Goal: Task Accomplishment & Management: Manage account settings

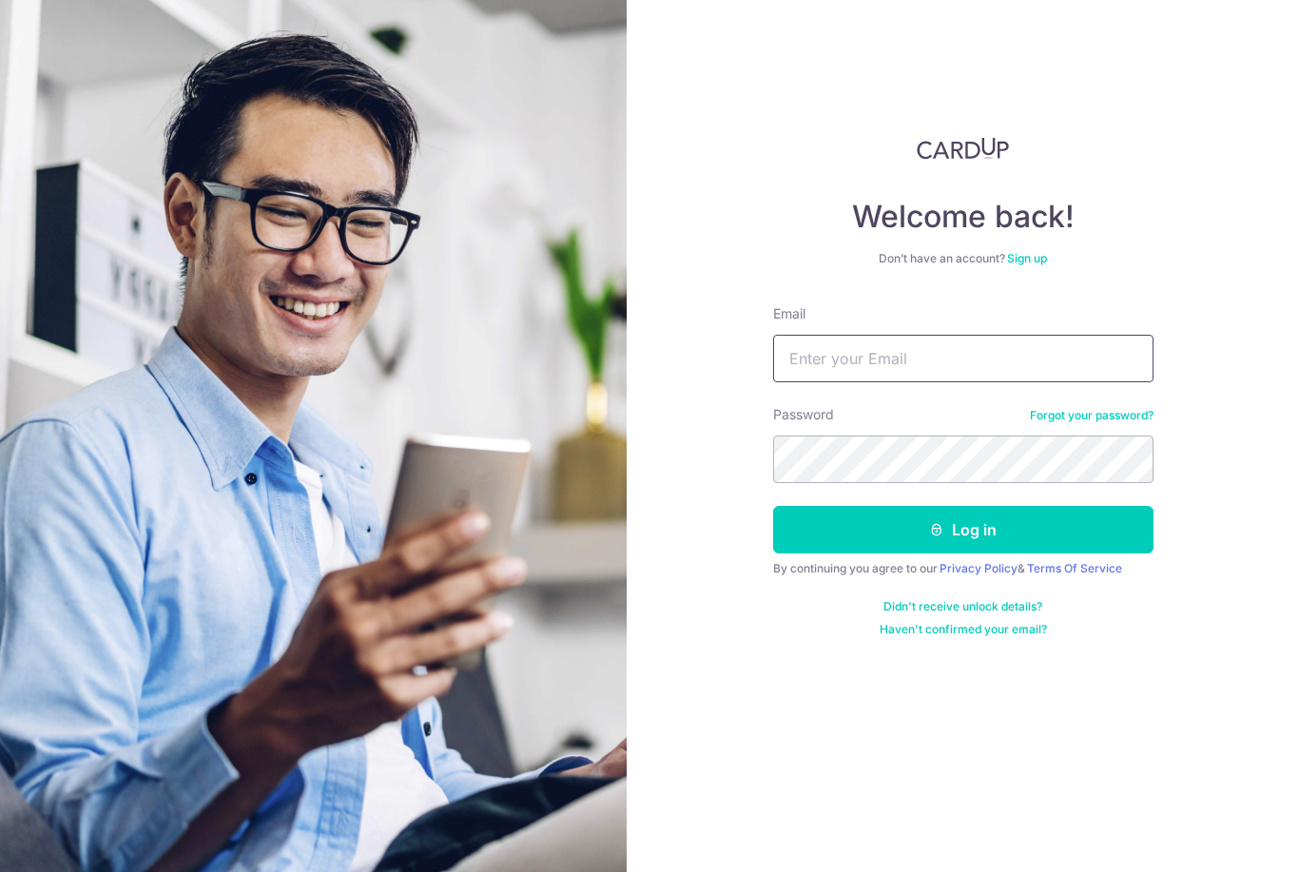
type input "[EMAIL_ADDRESS][DOMAIN_NAME]"
click at [962, 530] on button "Log in" at bounding box center [963, 530] width 380 height 48
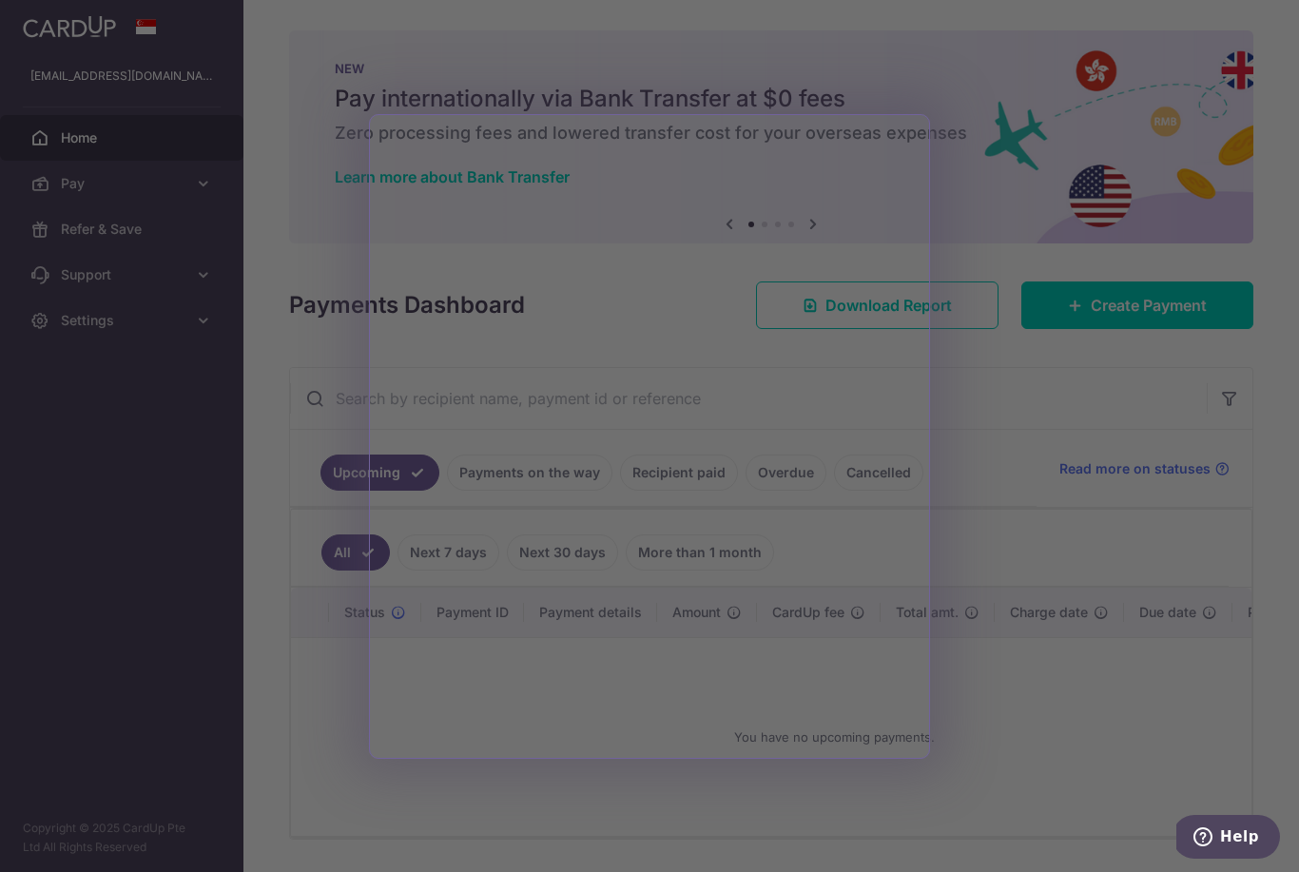
click at [243, 629] on div at bounding box center [656, 440] width 1312 height 880
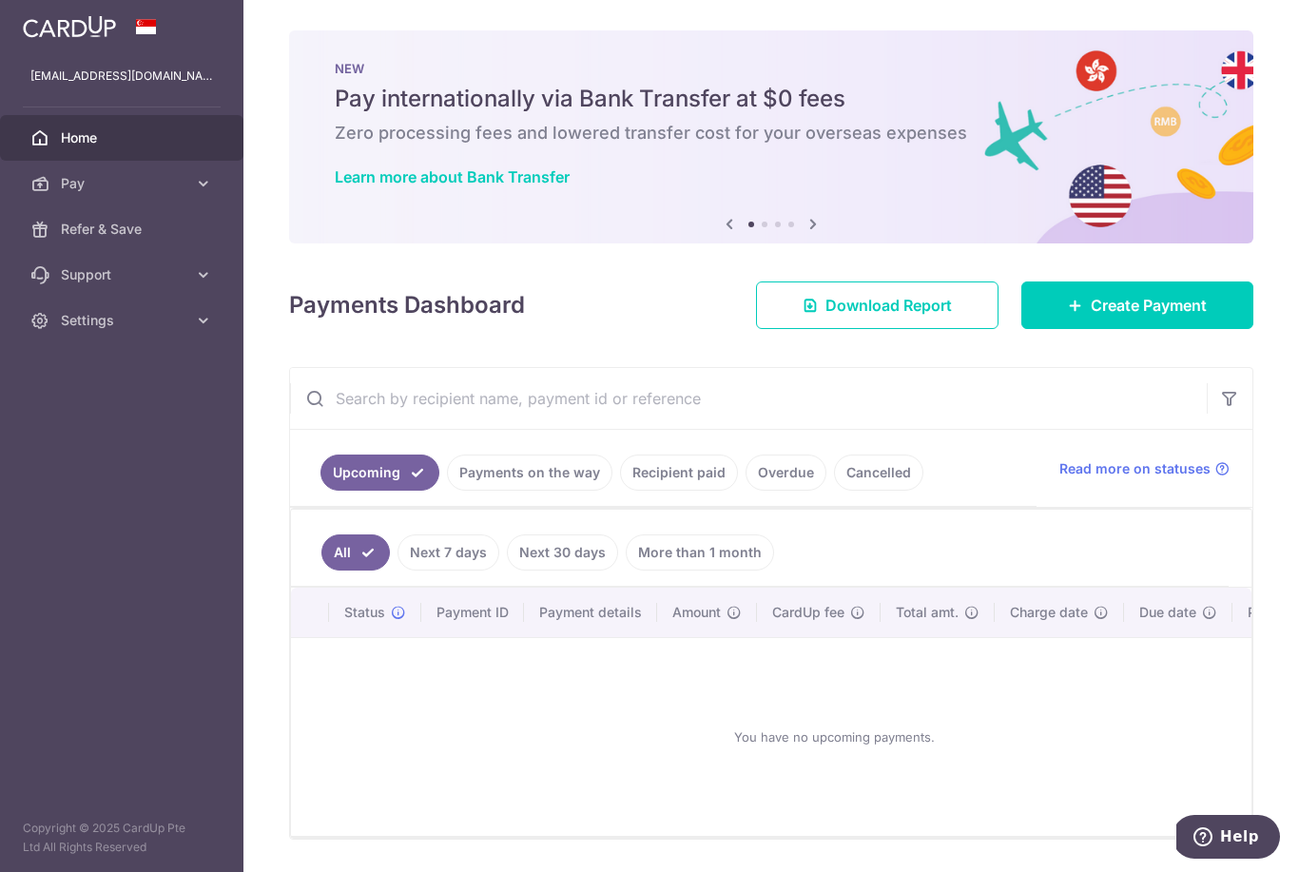
click at [620, 491] on link "Recipient paid" at bounding box center [679, 472] width 118 height 36
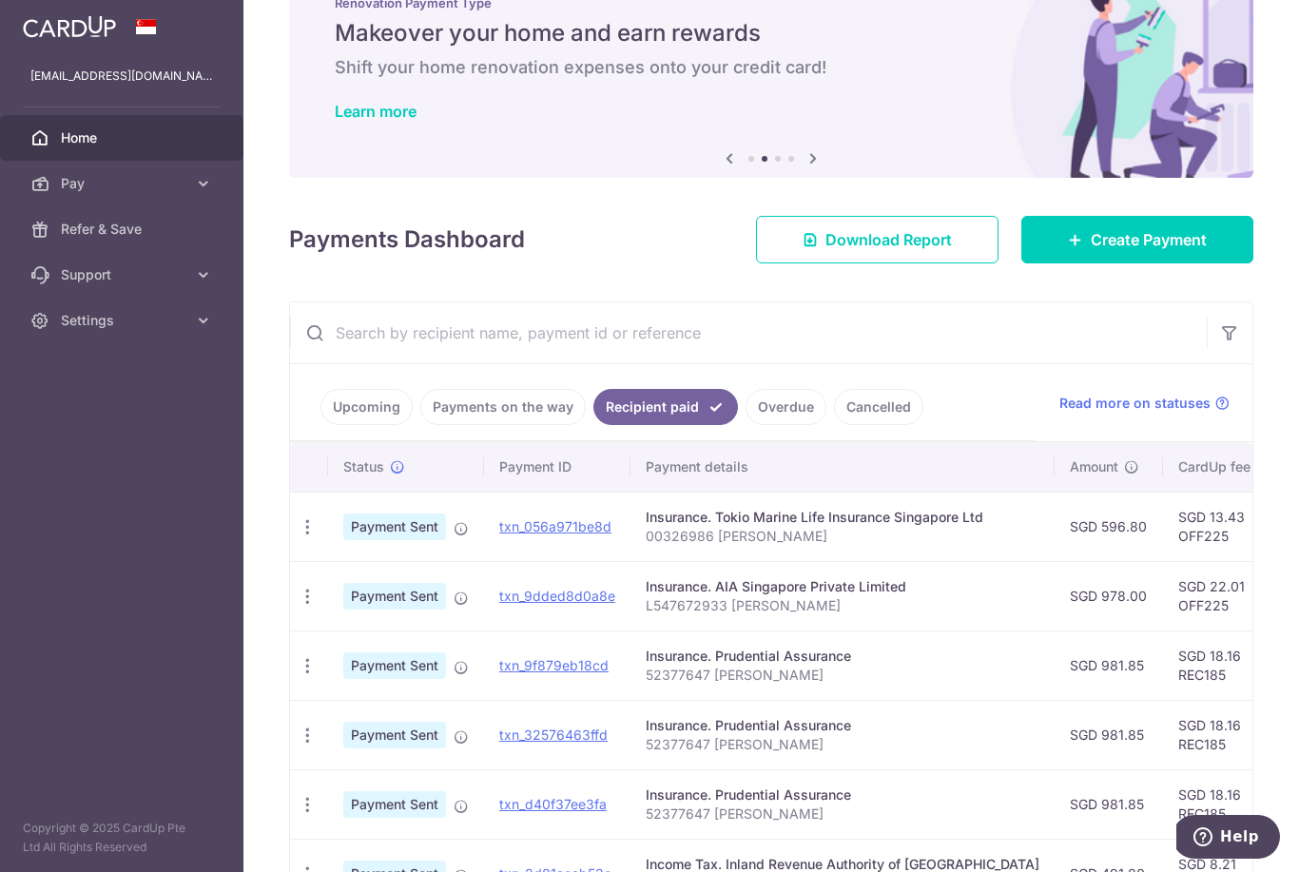
scroll to position [67, 0]
